Goal: Task Accomplishment & Management: Manage account settings

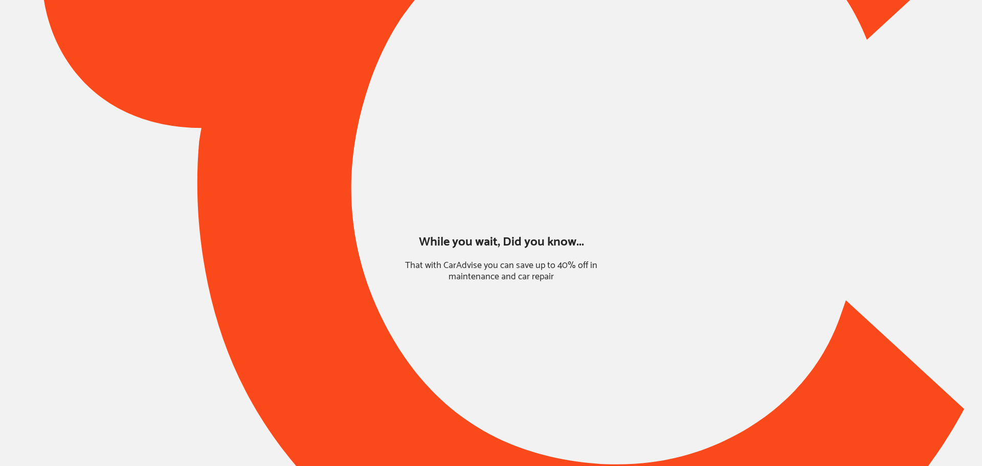
type input "*****"
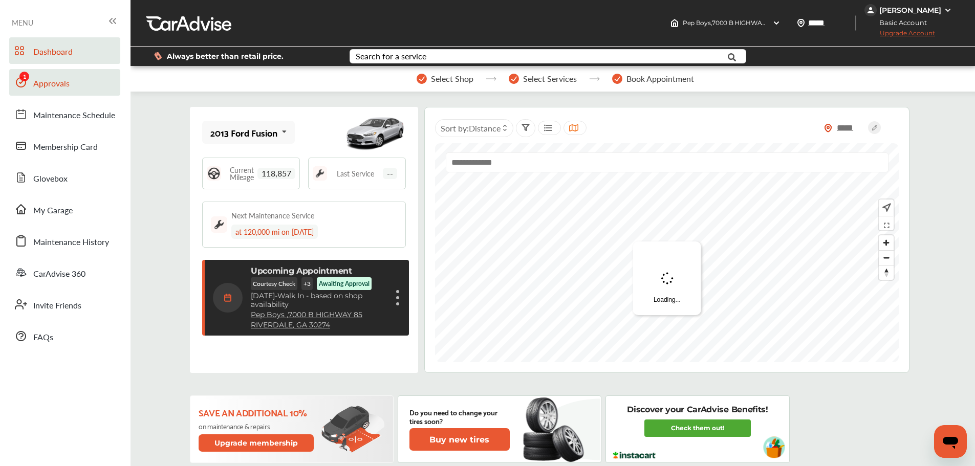
click at [46, 87] on span "Approvals" at bounding box center [51, 83] width 36 height 13
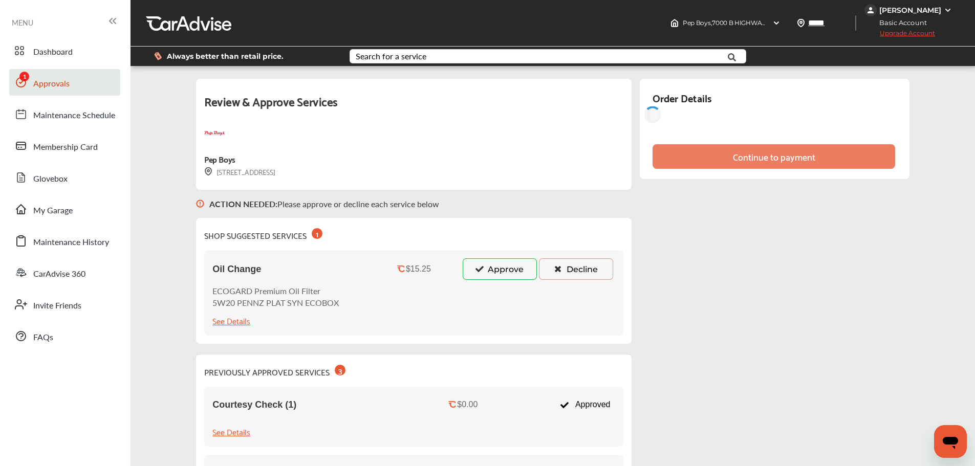
click at [502, 262] on button "Approve" at bounding box center [500, 268] width 74 height 21
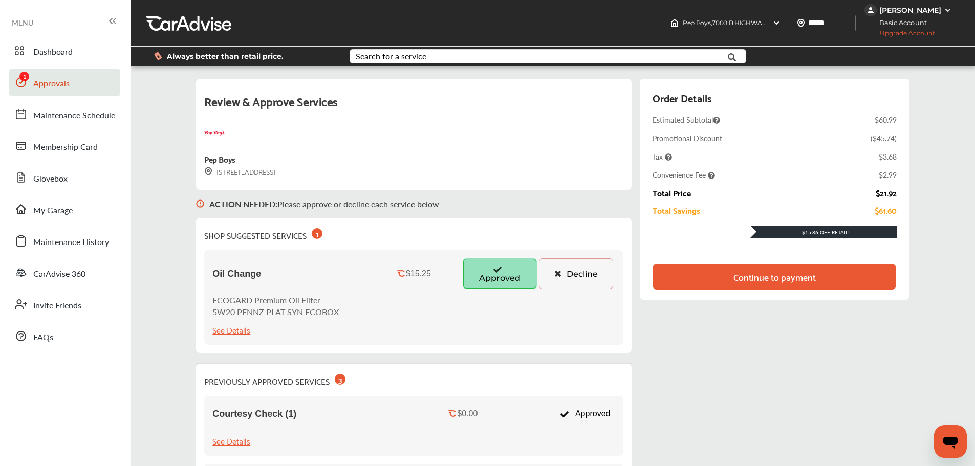
scroll to position [51, 0]
